Goal: Information Seeking & Learning: Learn about a topic

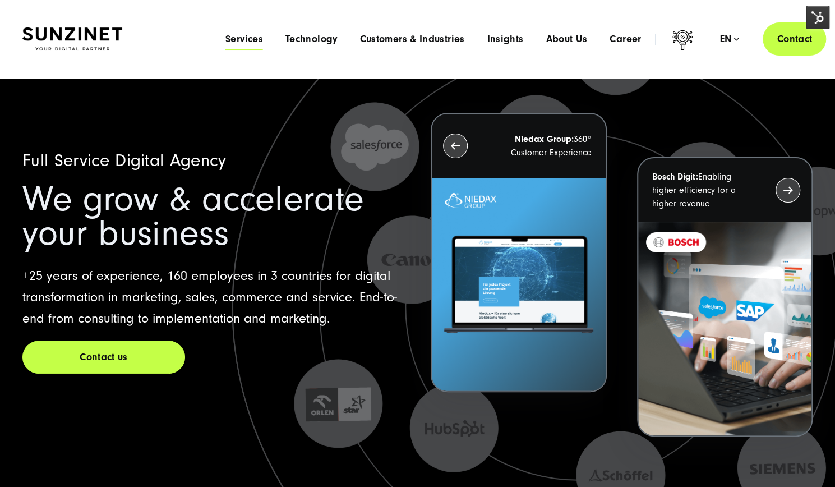
click at [255, 42] on span "Services" at bounding box center [244, 39] width 38 height 11
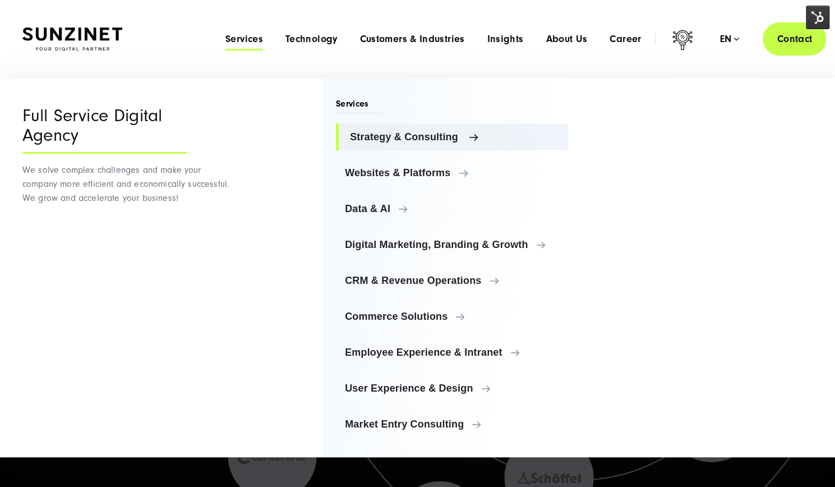
click at [410, 136] on span "Strategy & Consulting" at bounding box center [454, 136] width 209 height 11
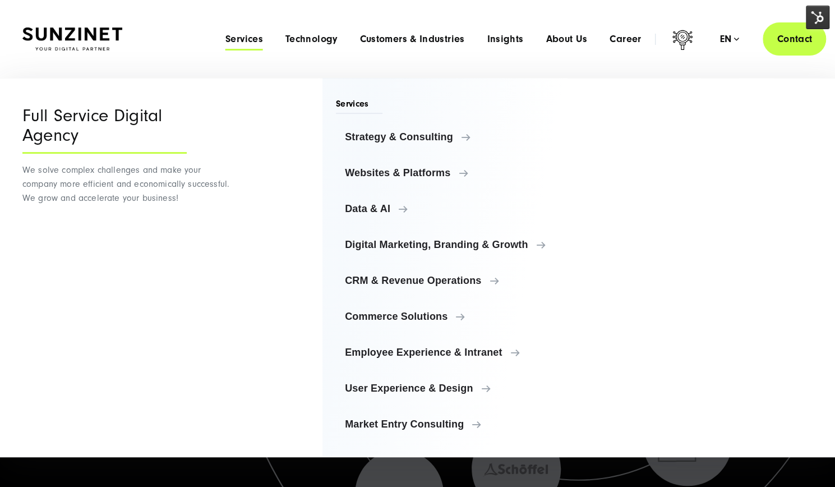
click at [829, 408] on div "Menu Full Service Digital Agency We solve complex challenges and make your comp…" at bounding box center [417, 267] width 835 height 379
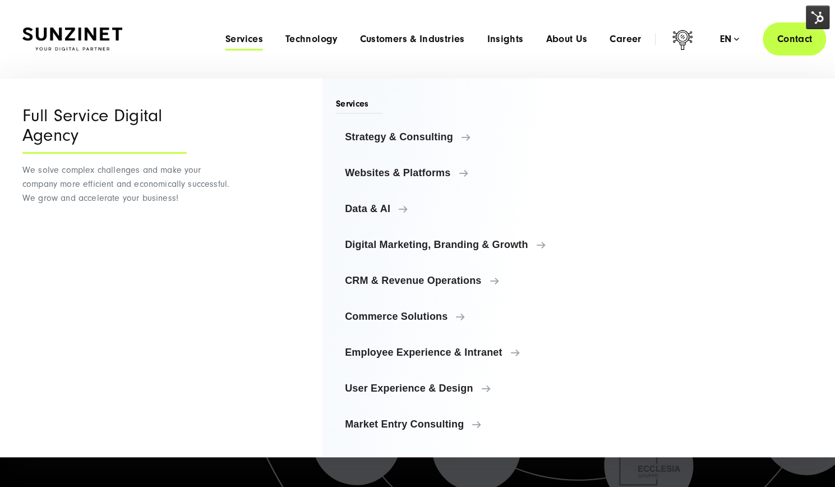
click at [253, 41] on span "Services" at bounding box center [244, 39] width 38 height 11
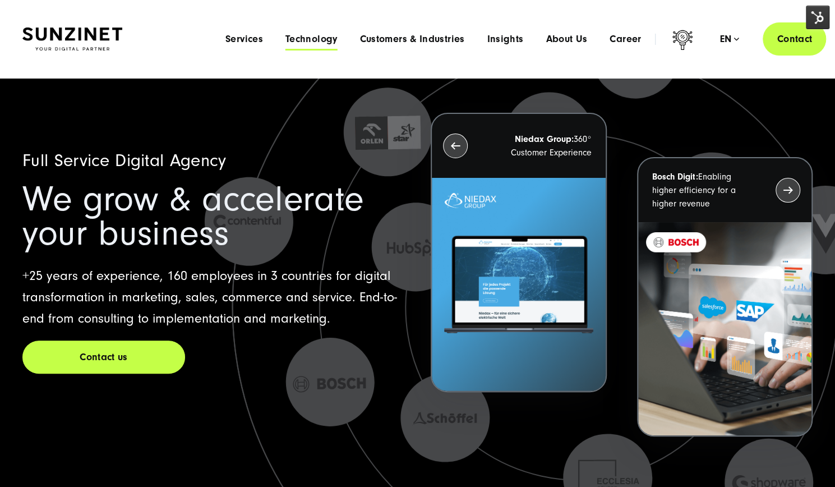
click at [317, 38] on span "Technology" at bounding box center [311, 39] width 52 height 11
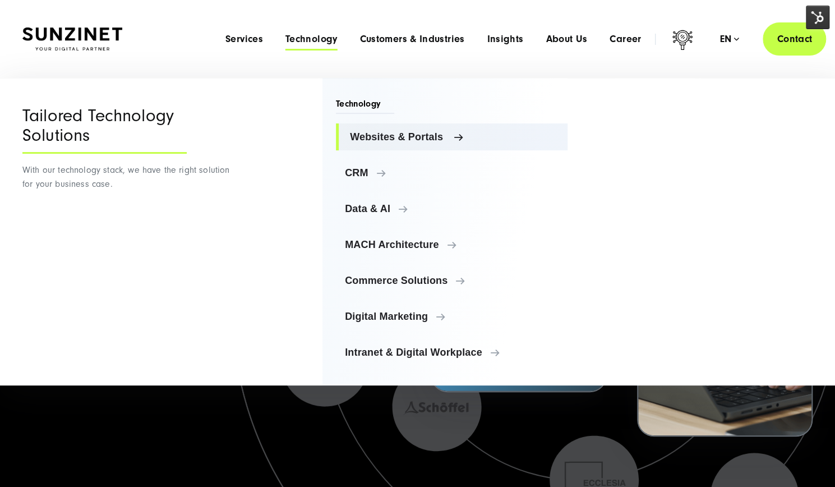
click at [373, 130] on link "Websites & Portals" at bounding box center [452, 136] width 232 height 27
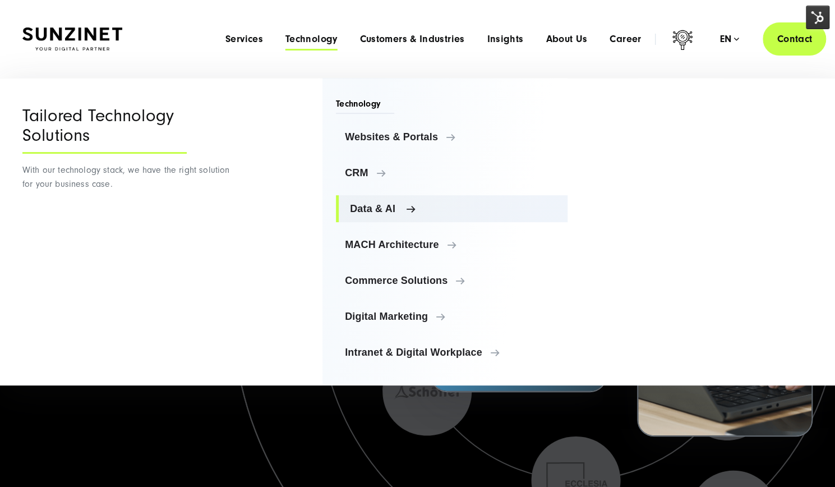
click at [377, 218] on link "Data & AI" at bounding box center [452, 208] width 232 height 27
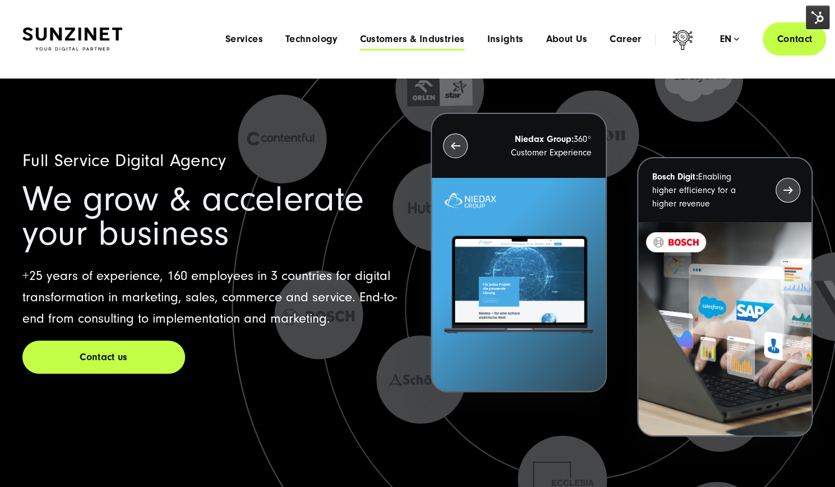
click at [367, 42] on span "Customers & Industries" at bounding box center [411, 39] width 105 height 11
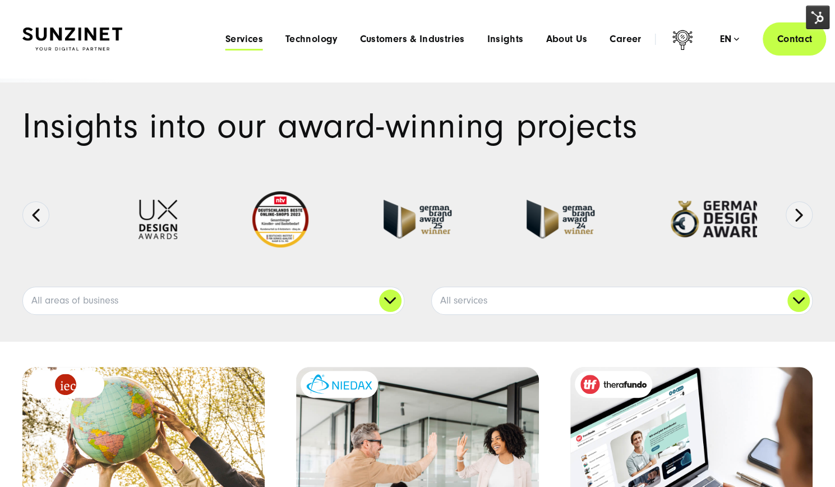
drag, startPoint x: 248, startPoint y: 45, endPoint x: 255, endPoint y: 39, distance: 9.1
click at [255, 39] on div "Menu Services Menu Full Service Digital Agency We solve complex challenges and …" at bounding box center [520, 38] width 612 height 33
click at [255, 39] on span "Services" at bounding box center [244, 39] width 38 height 11
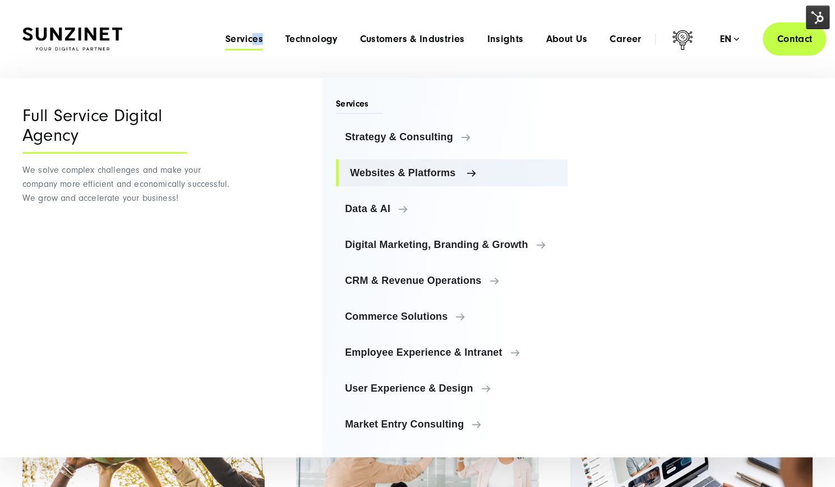
click at [407, 174] on span "Websites & Platforms" at bounding box center [454, 172] width 209 height 11
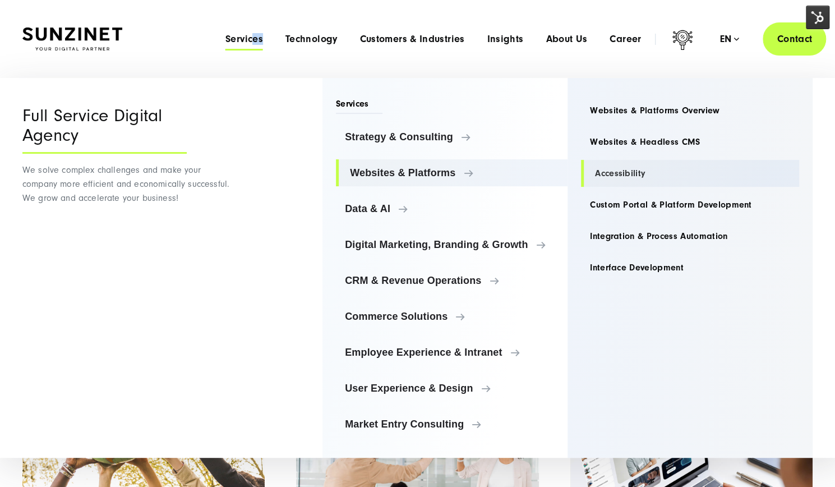
click at [604, 181] on link "Accessibility" at bounding box center [690, 173] width 218 height 27
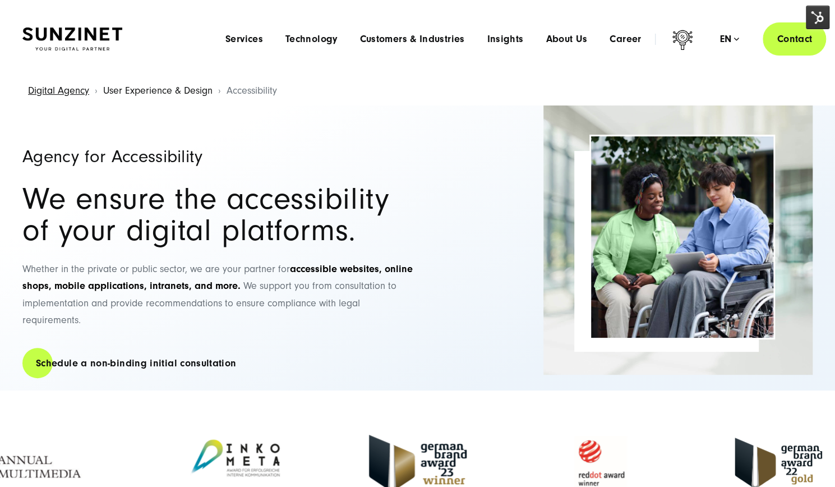
click at [184, 90] on link "User Experience & Design" at bounding box center [157, 91] width 109 height 12
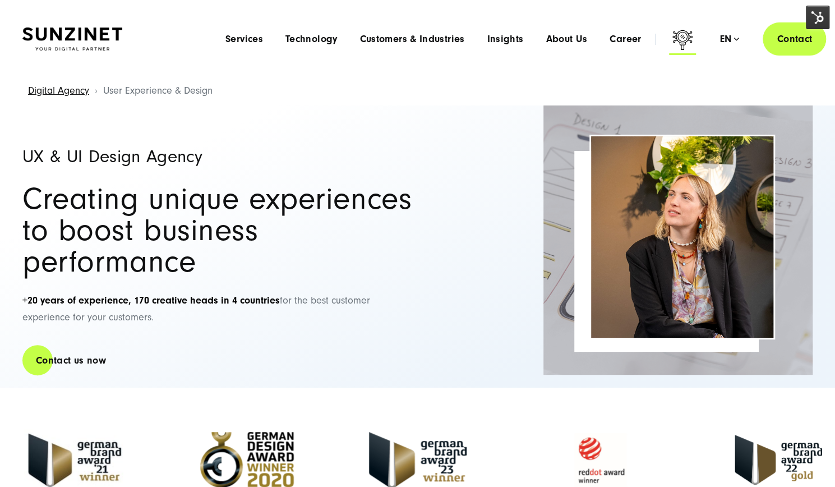
click at [681, 41] on icon at bounding box center [683, 40] width 20 height 20
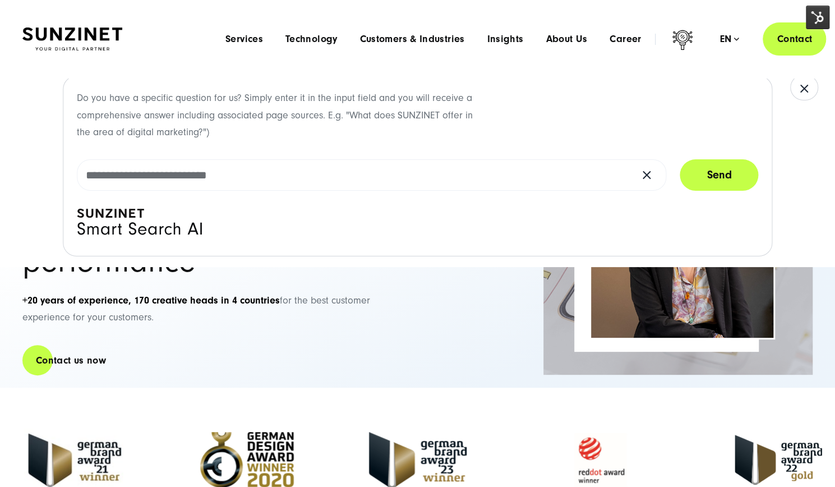
click at [208, 29] on div "Smart Search AI Here you can ask a specific question about our agency and our s…" at bounding box center [417, 38] width 790 height 33
type input "*"
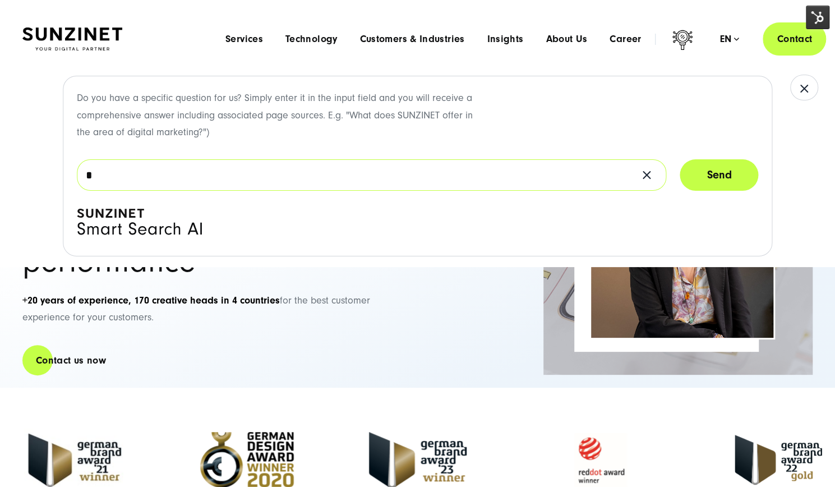
type input "*"
click at [183, 37] on div "Smart Search AI Here you can ask a specific question about our agency and our s…" at bounding box center [417, 38] width 790 height 33
click at [237, 44] on span "Services" at bounding box center [244, 39] width 38 height 11
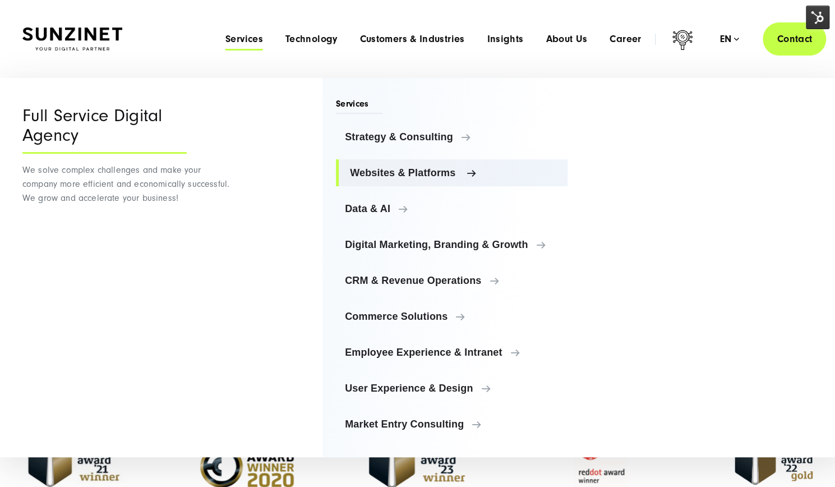
click at [434, 175] on span "Websites & Platforms" at bounding box center [454, 172] width 209 height 11
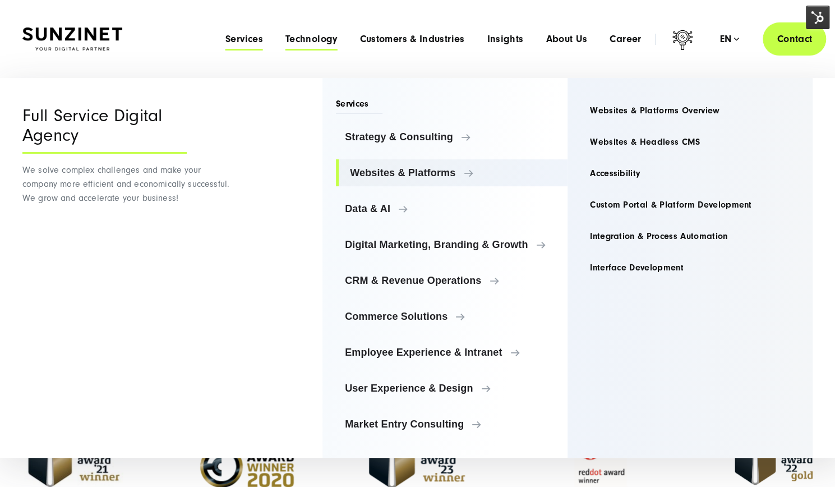
click at [320, 41] on span "Technology" at bounding box center [311, 39] width 52 height 11
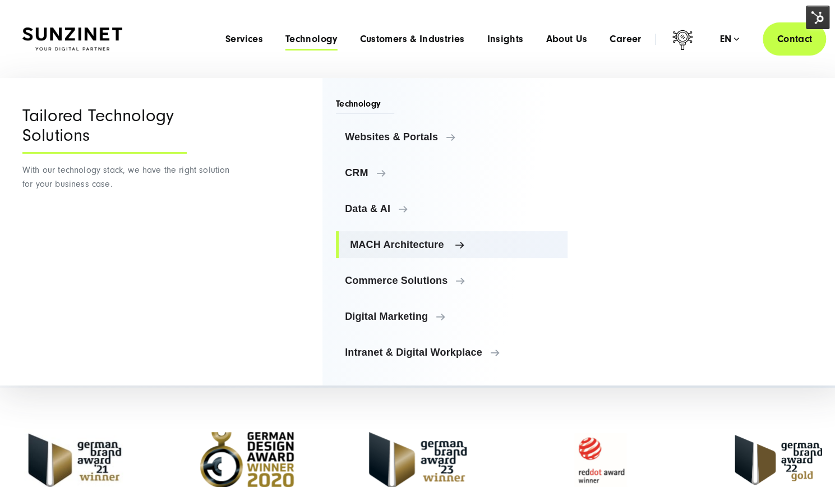
click at [408, 250] on link "MACH Architecture" at bounding box center [452, 244] width 232 height 27
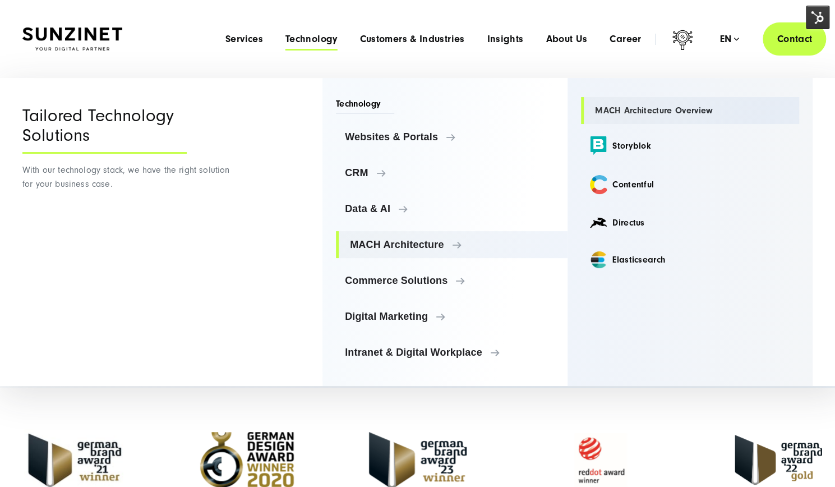
click at [621, 121] on link "MACH Architecture Overview" at bounding box center [690, 110] width 218 height 27
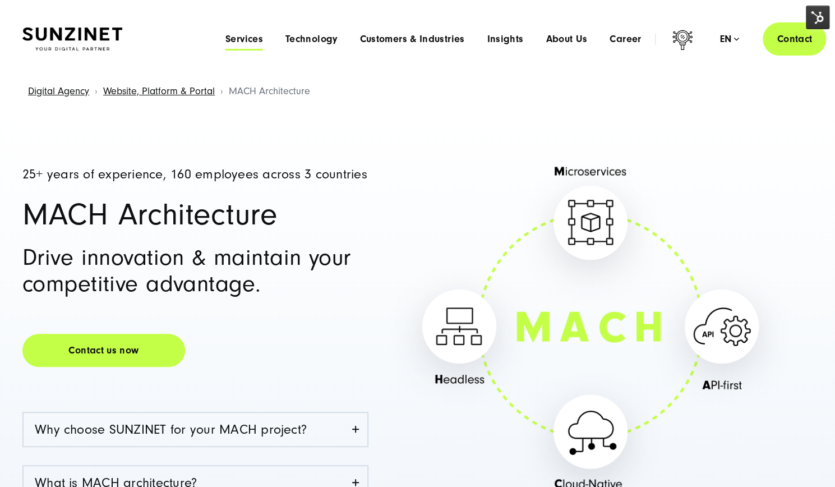
click at [234, 44] on span "Services" at bounding box center [244, 39] width 38 height 11
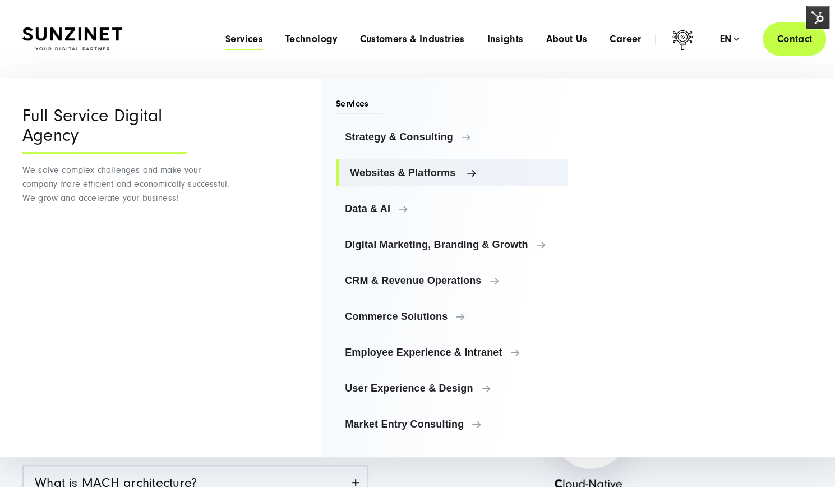
click at [404, 164] on link "Websites & Platforms" at bounding box center [452, 172] width 232 height 27
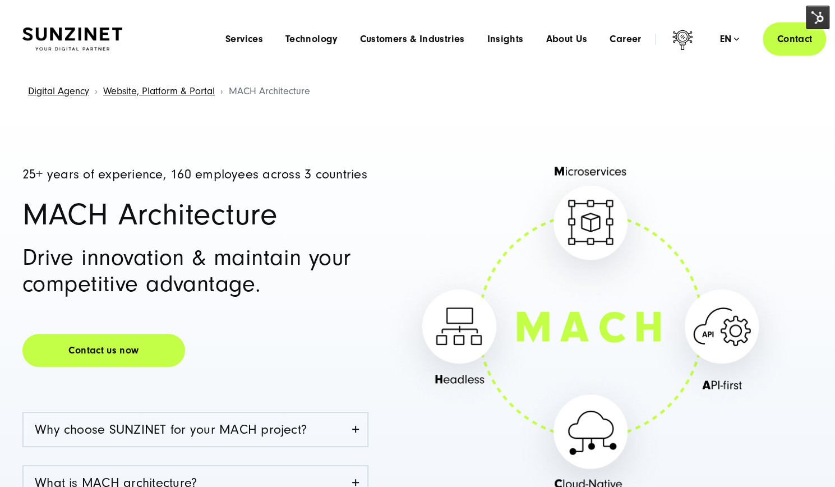
click at [659, 478] on img at bounding box center [590, 337] width 419 height 364
